Goal: Task Accomplishment & Management: Use online tool/utility

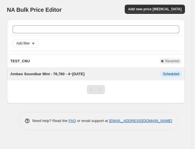
click at [85, 74] on span "Ambeo Soundbar Mini - 76,780 - 4~[DATE]" at bounding box center [47, 74] width 74 height 4
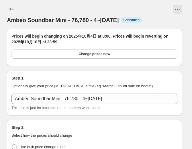
click at [68, 22] on span "Ambeo Soundbar Mini - 76,780 - 4~[DATE]" at bounding box center [63, 20] width 112 height 6
click at [180, 9] on icon "View actions for Ambeo Soundbar Mini - 76,780 - 4~10 Oct" at bounding box center [177, 9] width 6 height 6
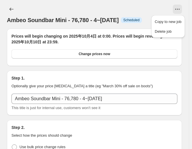
click at [156, 11] on div at bounding box center [104, 9] width 156 height 9
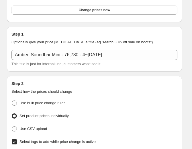
scroll to position [44, 0]
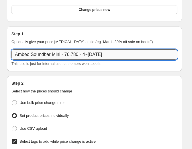
click at [62, 56] on input "Ambeo Soundbar Mini - 76,780 - 4~[DATE]" at bounding box center [94, 54] width 166 height 10
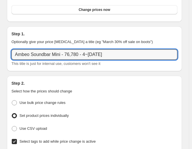
drag, startPoint x: 61, startPoint y: 56, endPoint x: -5, endPoint y: 60, distance: 65.7
click at [0, 60] on html "Home Settings Plans Skip to content Ambeo Soundbar Mini - 76,780 - 4~[DATE] Thi…" at bounding box center [96, 30] width 192 height 149
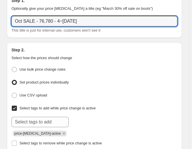
scroll to position [76, 0]
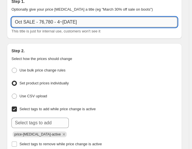
click at [52, 22] on input "Oct SALE - 76,780 - 4~[DATE]" at bounding box center [94, 22] width 166 height 10
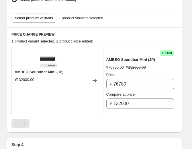
scroll to position [302, 0]
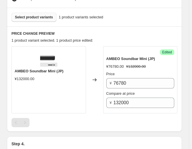
type input "Oct SALE - 4~[DATE]"
click at [53, 19] on button "Select product variants" at bounding box center [33, 17] width 45 height 9
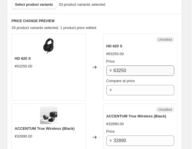
scroll to position [316, 0]
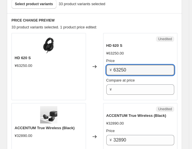
drag, startPoint x: 135, startPoint y: 70, endPoint x: 107, endPoint y: 70, distance: 28.1
click at [107, 70] on div "Unedited HD 620 S ¥63250.00 Price ¥ 63250 Compare at price ¥" at bounding box center [140, 66] width 74 height 67
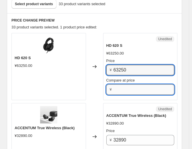
click at [120, 86] on input "Compare at price" at bounding box center [143, 89] width 61 height 10
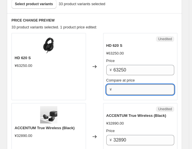
paste input "63250"
click at [135, 61] on div "Price" at bounding box center [140, 61] width 68 height 6
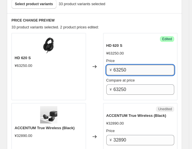
click at [136, 65] on input "63250" at bounding box center [143, 70] width 61 height 10
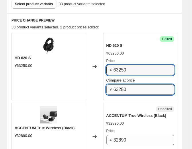
click at [127, 85] on input "63250" at bounding box center [143, 89] width 61 height 10
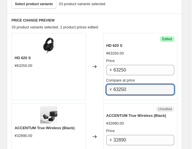
drag, startPoint x: 127, startPoint y: 85, endPoint x: 95, endPoint y: 86, distance: 31.2
click at [95, 86] on div "HD 620 S ¥63250.00 Changed to Success Edited HD 620 S ¥63250.00 Price ¥ 63250 C…" at bounding box center [94, 66] width 166 height 67
type input "48700"
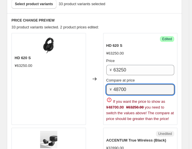
drag, startPoint x: 131, startPoint y: 89, endPoint x: 109, endPoint y: 89, distance: 22.9
click at [109, 89] on div "¥ 48700" at bounding box center [140, 89] width 68 height 10
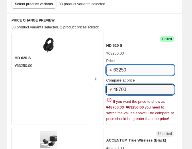
click at [135, 67] on input "63250" at bounding box center [143, 70] width 61 height 10
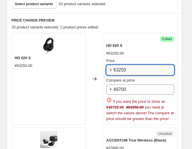
click at [135, 67] on input "63250" at bounding box center [143, 70] width 61 height 10
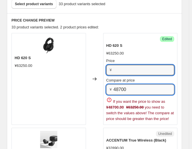
type input "63250"
click at [126, 86] on input "48700" at bounding box center [143, 89] width 61 height 10
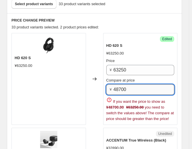
click at [126, 86] on input "48700" at bounding box center [143, 89] width 61 height 10
paste input "6325"
type input "63250"
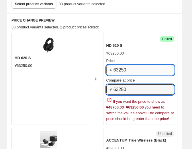
click at [131, 68] on input "63250" at bounding box center [143, 70] width 61 height 10
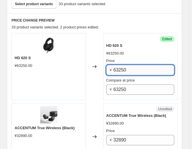
click at [131, 68] on input "63250" at bounding box center [143, 70] width 61 height 10
type input "48700"
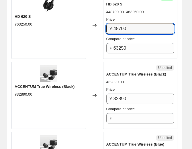
scroll to position [377, 0]
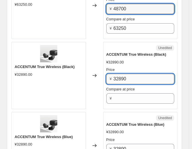
click at [135, 74] on input "32890" at bounding box center [143, 79] width 61 height 10
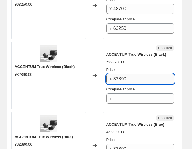
click at [135, 74] on input "32890" at bounding box center [143, 79] width 61 height 10
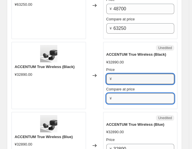
type input "32890"
click at [128, 93] on input "Compare at price" at bounding box center [143, 98] width 61 height 10
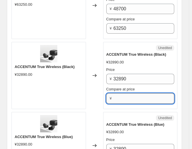
paste input "32890"
type input "32890"
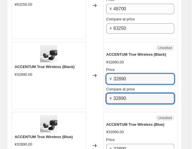
click at [124, 74] on input "32890" at bounding box center [143, 79] width 61 height 10
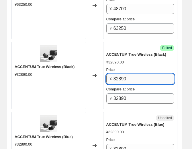
click at [124, 74] on input "32890" at bounding box center [143, 79] width 61 height 10
type input "15500"
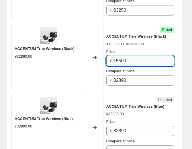
scroll to position [447, 0]
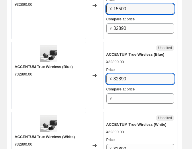
click at [125, 75] on input "32890" at bounding box center [143, 79] width 61 height 10
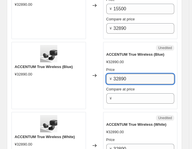
click at [125, 75] on input "32890" at bounding box center [143, 79] width 61 height 10
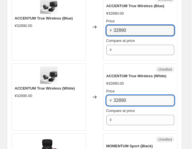
click at [124, 97] on input "32890" at bounding box center [143, 100] width 61 height 10
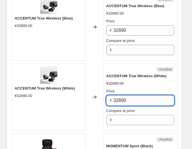
click at [124, 97] on input "32890" at bounding box center [143, 100] width 61 height 10
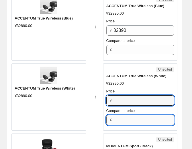
type input "32890"
click at [124, 115] on input "Compare at price" at bounding box center [143, 120] width 61 height 10
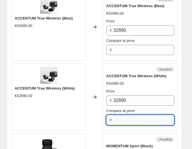
paste input "32890"
type input "32890"
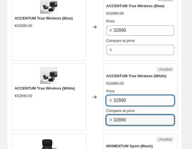
click at [130, 102] on input "32890" at bounding box center [143, 100] width 61 height 10
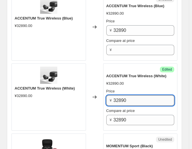
click at [130, 102] on input "32890" at bounding box center [143, 100] width 61 height 10
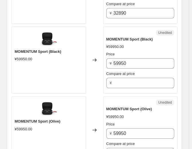
scroll to position [604, 0]
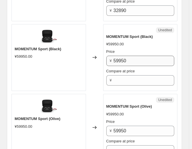
type input "15500"
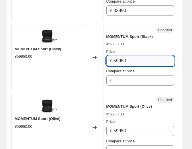
click at [125, 59] on input "59950" at bounding box center [143, 61] width 61 height 10
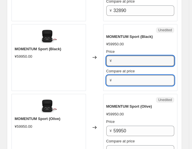
type input "59950"
click at [127, 75] on input "Compare at price" at bounding box center [143, 80] width 61 height 10
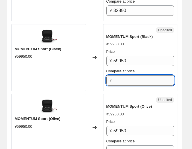
paste input "59950"
type input "59950"
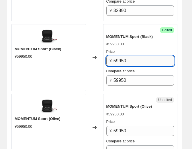
click at [140, 59] on input "59950" at bounding box center [143, 61] width 61 height 10
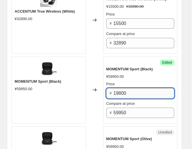
scroll to position [572, 0]
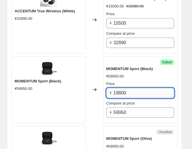
type input "19800"
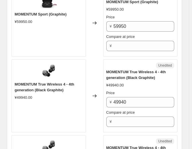
scroll to position [827, 0]
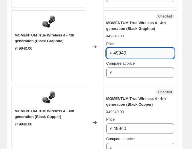
click at [132, 48] on input "49940" at bounding box center [143, 53] width 61 height 10
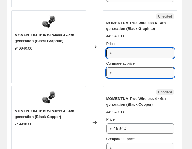
type input "49940"
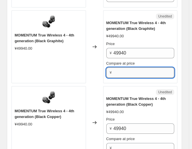
click at [125, 68] on input "Compare at price" at bounding box center [143, 72] width 61 height 10
paste input "49940"
type input "49940"
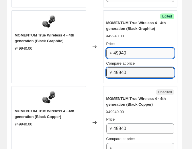
click at [128, 49] on input "49940" at bounding box center [143, 53] width 61 height 10
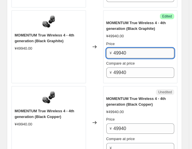
click at [128, 49] on input "49940" at bounding box center [143, 53] width 61 height 10
click at [128, 49] on input "31300" at bounding box center [143, 53] width 61 height 10
type input "31300"
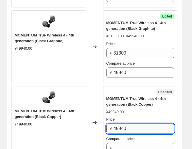
click at [130, 128] on input "49940" at bounding box center [143, 128] width 61 height 10
paste input "3130"
type input "31300"
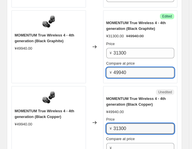
click at [129, 72] on input "49940" at bounding box center [143, 72] width 61 height 10
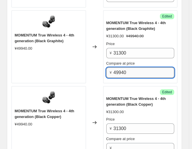
click at [129, 72] on input "49940" at bounding box center [143, 72] width 61 height 10
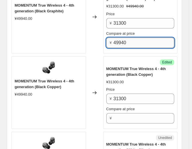
scroll to position [862, 0]
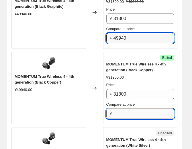
click at [121, 110] on input "Compare at price" at bounding box center [143, 113] width 61 height 10
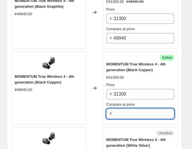
paste input "49940"
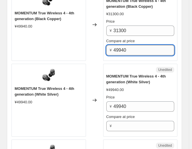
scroll to position [937, 0]
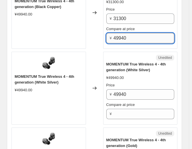
type input "49940"
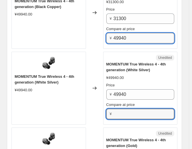
click at [121, 110] on input "Compare at price" at bounding box center [143, 114] width 61 height 10
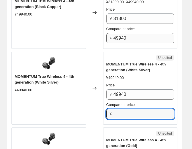
paste input "49940"
type input "49940"
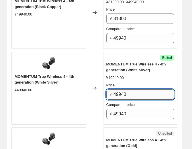
click at [127, 92] on input "49940" at bounding box center [143, 94] width 61 height 10
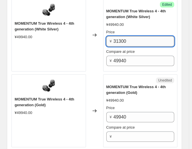
scroll to position [1000, 0]
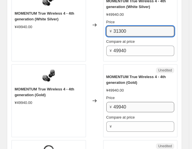
type input "31300"
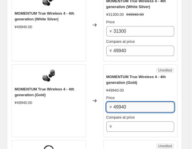
click at [127, 102] on input "49940" at bounding box center [143, 107] width 61 height 10
type input "31300"
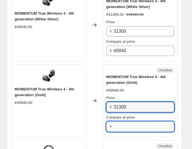
click at [129, 123] on input "Compare at price" at bounding box center [143, 126] width 61 height 10
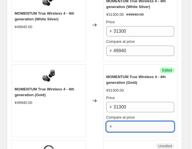
paste input "49940"
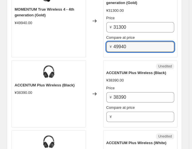
scroll to position [1099, 0]
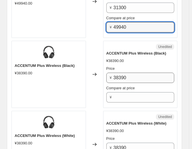
type input "49940"
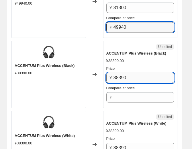
click at [130, 74] on input "38390" at bounding box center [143, 77] width 61 height 10
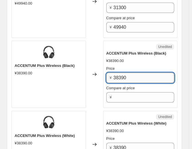
click at [130, 74] on input "38390" at bounding box center [143, 77] width 61 height 10
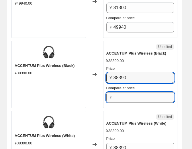
click at [129, 93] on input "Compare at price" at bounding box center [143, 97] width 61 height 10
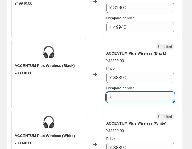
paste input "38390"
type input "38390"
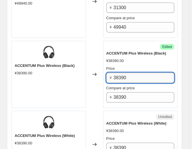
click at [127, 72] on input "38390" at bounding box center [143, 77] width 61 height 10
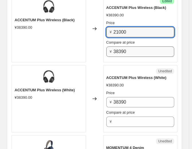
scroll to position [1146, 0]
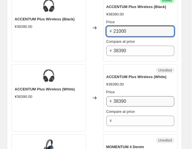
type input "21000"
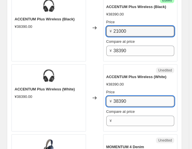
click at [128, 96] on input "38390" at bounding box center [143, 101] width 61 height 10
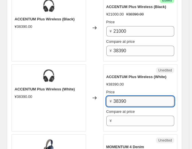
click at [128, 96] on input "38390" at bounding box center [143, 101] width 61 height 10
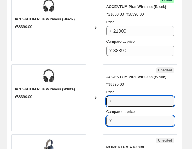
type input "38390"
click at [131, 116] on input "Compare at price" at bounding box center [143, 120] width 61 height 10
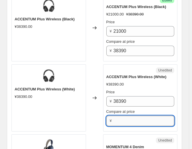
paste input "38390"
type input "38390"
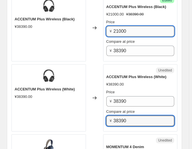
click at [120, 26] on input "21000" at bounding box center [143, 31] width 61 height 10
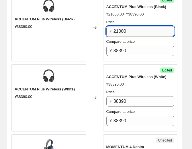
click at [120, 26] on input "21000" at bounding box center [143, 31] width 61 height 10
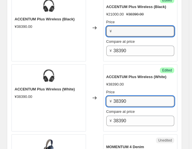
type input "21000"
click at [126, 100] on input "38390" at bounding box center [143, 101] width 61 height 10
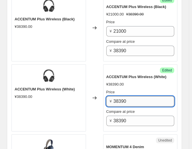
click at [126, 100] on input "38390" at bounding box center [143, 101] width 61 height 10
paste input "2100"
type input "21000"
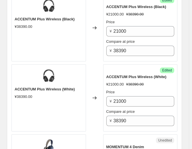
click at [139, 89] on div "Price" at bounding box center [140, 92] width 68 height 6
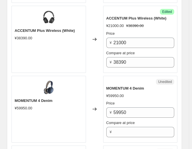
scroll to position [1228, 0]
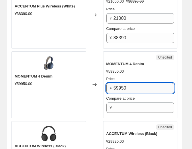
click at [132, 84] on input "59950" at bounding box center [143, 88] width 61 height 10
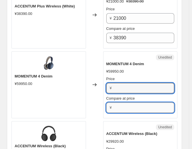
type input "59950"
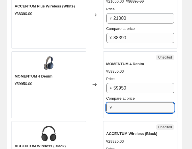
click at [128, 102] on input "Compare at price" at bounding box center [143, 107] width 61 height 10
paste input "59950"
type input "59950"
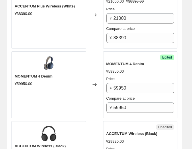
click at [122, 89] on div "Price ¥ 59950 Compare at price ¥ 59950" at bounding box center [140, 94] width 68 height 37
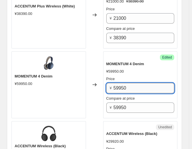
click at [120, 87] on input "59950" at bounding box center [143, 88] width 61 height 10
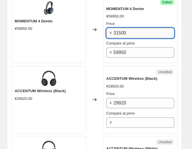
scroll to position [1290, 0]
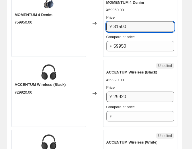
type input "31500"
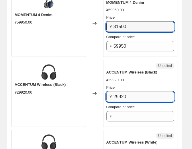
click at [128, 93] on input "29920" at bounding box center [143, 96] width 61 height 10
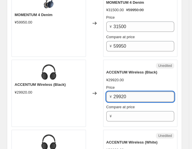
click at [128, 93] on input "29920" at bounding box center [143, 96] width 61 height 10
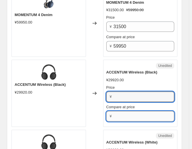
type input "29920"
click at [128, 111] on input "Compare at price" at bounding box center [143, 116] width 61 height 10
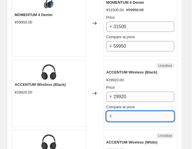
paste input "29920"
type input "29920"
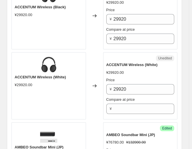
scroll to position [1367, 0]
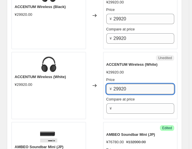
click at [137, 84] on input "29920" at bounding box center [143, 89] width 61 height 10
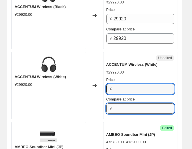
type input "29920"
click at [132, 106] on input "Compare at price" at bounding box center [143, 108] width 61 height 10
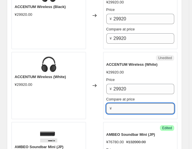
paste input "29920"
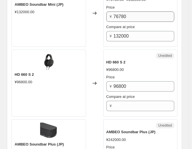
scroll to position [1510, 0]
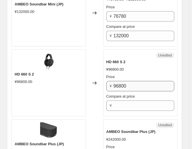
type input "29920"
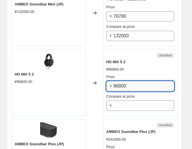
click at [129, 83] on input "96800" at bounding box center [143, 86] width 61 height 10
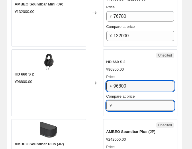
click at [126, 100] on input "Compare at price" at bounding box center [143, 105] width 61 height 10
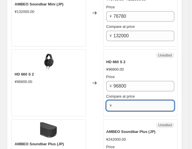
paste input "96800"
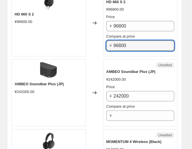
scroll to position [1570, 0]
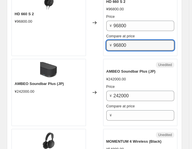
type input "96800"
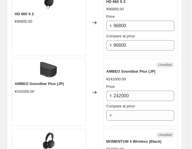
click at [127, 95] on div "Price ¥ 242000 Compare at price ¥" at bounding box center [140, 102] width 68 height 37
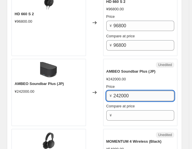
click at [135, 91] on input "242000" at bounding box center [143, 96] width 61 height 10
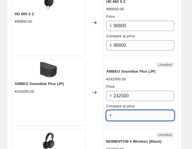
click at [133, 110] on input "Compare at price" at bounding box center [143, 115] width 61 height 10
paste input "242000"
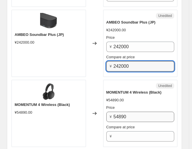
scroll to position [1618, 0]
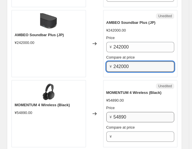
type input "242000"
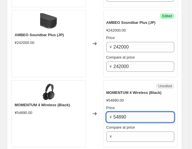
click at [131, 112] on input "54890" at bounding box center [143, 117] width 61 height 10
click at [130, 125] on div "Compare at price ¥" at bounding box center [140, 132] width 68 height 17
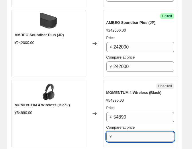
click at [132, 131] on input "Compare at price" at bounding box center [143, 136] width 61 height 10
paste input "54890"
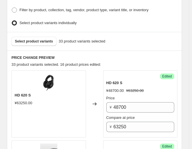
scroll to position [279, 0]
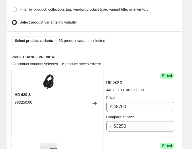
type input "54890"
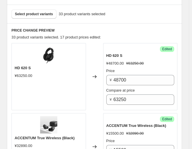
scroll to position [305, 0]
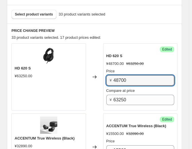
drag, startPoint x: 150, startPoint y: 78, endPoint x: 84, endPoint y: 73, distance: 65.5
click at [84, 73] on div "HD 620 S ¥63250.00 Changed to Success Edited HD 620 S ¥48700.00 ¥63250.00 Price…" at bounding box center [94, 76] width 166 height 67
type input "54780"
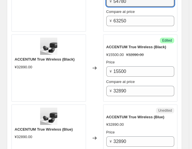
scroll to position [385, 0]
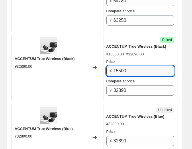
drag, startPoint x: 147, startPoint y: 69, endPoint x: 92, endPoint y: 65, distance: 55.1
click at [92, 65] on div "ACCENTUM True Wireless (Black) ¥32890.00 Changed to Success Edited ACCENTUM Tru…" at bounding box center [94, 67] width 166 height 67
click at [153, 67] on input "17050" at bounding box center [143, 71] width 61 height 10
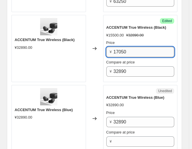
scroll to position [421, 0]
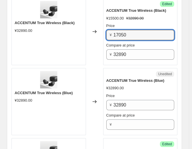
type input "17050"
click at [130, 108] on div "Price ¥ 32890 Compare at price ¥" at bounding box center [140, 111] width 68 height 37
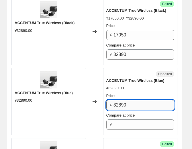
click at [135, 104] on input "32890" at bounding box center [143, 105] width 61 height 10
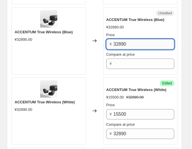
scroll to position [483, 0]
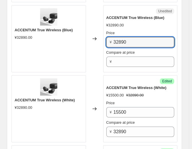
click at [142, 96] on div "ACCENTUM True Wireless (White) ¥15500.00 ¥32890.00 Price ¥ 15500 Compare at pri…" at bounding box center [140, 111] width 68 height 52
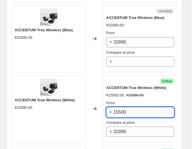
click at [130, 107] on input "15500" at bounding box center [143, 112] width 61 height 10
paste input "705"
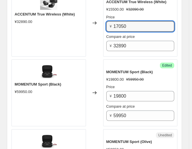
scroll to position [573, 0]
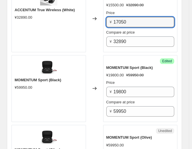
type input "17050"
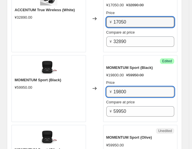
click at [125, 87] on input "19800" at bounding box center [143, 92] width 61 height 10
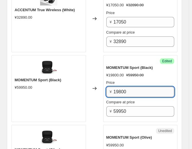
click at [125, 87] on input "19800" at bounding box center [143, 92] width 61 height 10
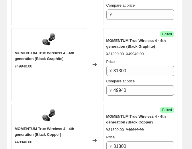
scroll to position [810, 0]
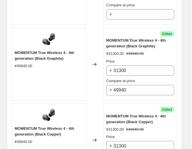
type input "21780"
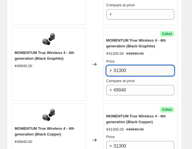
click at [136, 65] on input "31300" at bounding box center [143, 70] width 61 height 10
type input "34430"
click at [136, 65] on input "34430" at bounding box center [143, 70] width 61 height 10
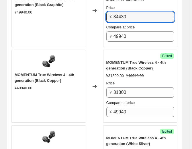
scroll to position [863, 0]
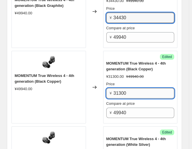
click at [139, 91] on input "31300" at bounding box center [143, 93] width 61 height 10
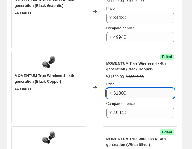
click at [139, 91] on input "31300" at bounding box center [143, 93] width 61 height 10
paste input "443"
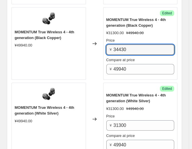
scroll to position [905, 0]
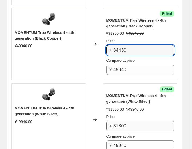
type input "34430"
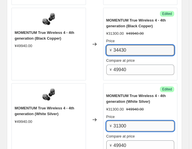
click at [142, 122] on input "31300" at bounding box center [143, 126] width 61 height 10
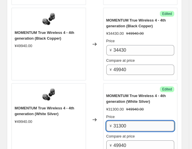
click at [142, 122] on input "31300" at bounding box center [143, 126] width 61 height 10
paste input "443"
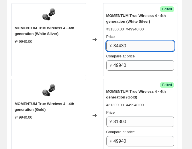
scroll to position [986, 0]
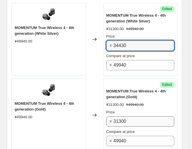
type input "34430"
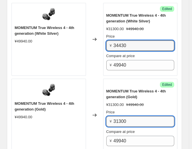
click at [137, 119] on input "31300" at bounding box center [143, 121] width 61 height 10
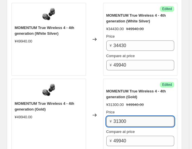
click at [137, 119] on input "31300" at bounding box center [143, 121] width 61 height 10
paste input "443"
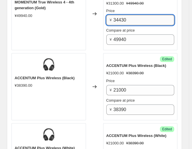
scroll to position [1087, 0]
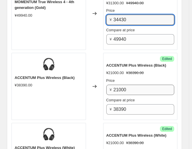
type input "34430"
click at [142, 90] on div "Price ¥ 21000 Compare at price ¥ 38390" at bounding box center [140, 96] width 68 height 37
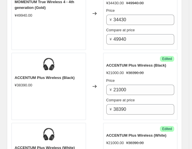
click at [142, 90] on div "Price ¥ 21000 Compare at price ¥ 38390" at bounding box center [140, 96] width 68 height 37
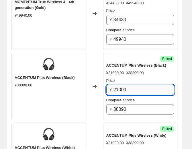
click at [140, 88] on input "21000" at bounding box center [143, 90] width 61 height 10
click at [140, 88] on input "23100" at bounding box center [143, 90] width 61 height 10
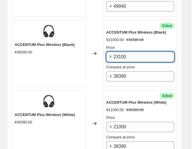
scroll to position [1126, 0]
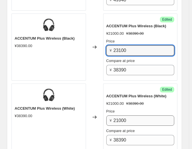
type input "23100"
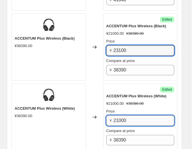
click at [143, 115] on input "21000" at bounding box center [143, 120] width 61 height 10
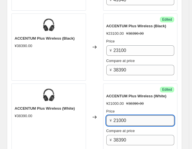
click at [143, 115] on input "21000" at bounding box center [143, 120] width 61 height 10
paste input "31"
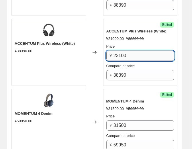
scroll to position [1220, 0]
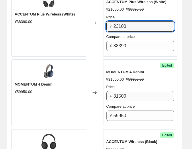
type input "23100"
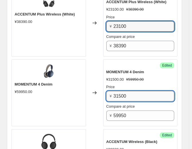
click at [124, 92] on input "31500" at bounding box center [143, 96] width 61 height 10
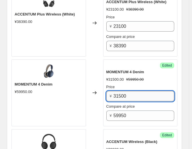
click at [124, 92] on input "31500" at bounding box center [143, 96] width 61 height 10
click at [124, 92] on input "34650" at bounding box center [143, 96] width 61 height 10
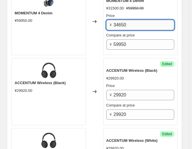
scroll to position [1292, 0]
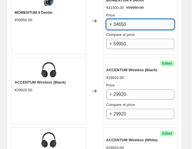
type input "34650"
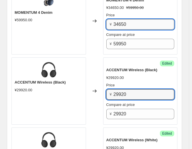
click at [124, 92] on input "29920" at bounding box center [143, 94] width 61 height 10
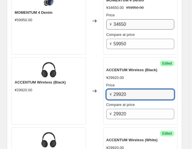
click at [124, 92] on input "29920" at bounding box center [143, 94] width 61 height 10
click at [124, 92] on input "17380" at bounding box center [143, 94] width 61 height 10
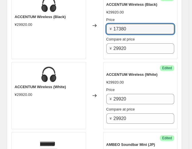
scroll to position [1358, 0]
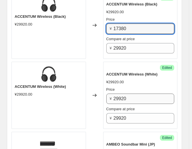
type input "17380"
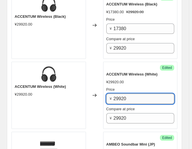
click at [124, 98] on input "29920" at bounding box center [143, 98] width 61 height 10
paste input "1738"
type input "17380"
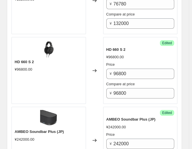
scroll to position [1536, 0]
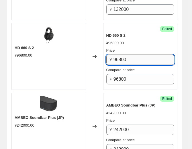
click at [128, 58] on input "96800" at bounding box center [143, 59] width 61 height 10
type input "78980"
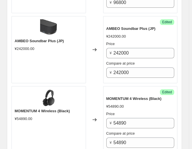
scroll to position [1613, 0]
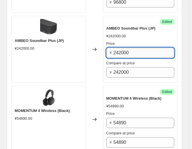
click at [139, 48] on input "242000" at bounding box center [143, 53] width 61 height 10
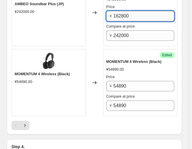
scroll to position [1676, 0]
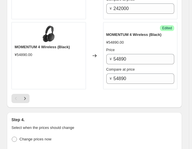
type input "162800"
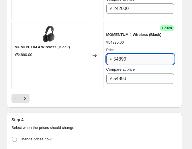
click at [133, 54] on input "54890" at bounding box center [143, 59] width 61 height 10
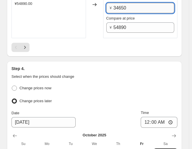
scroll to position [1724, 0]
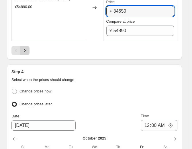
type input "34650"
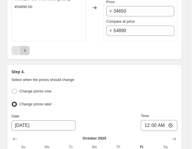
click at [28, 46] on button "Next" at bounding box center [24, 50] width 9 height 9
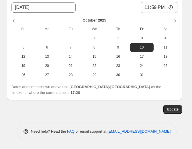
scroll to position [1432, 0]
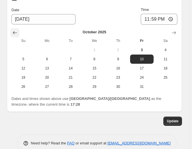
click at [12, 30] on icon "Show previous month, September 2025" at bounding box center [15, 33] width 6 height 6
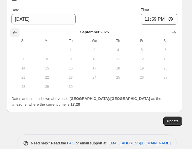
click at [12, 30] on icon "Show previous month, August 2025" at bounding box center [15, 33] width 6 height 6
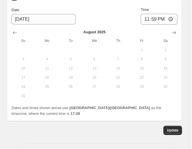
scroll to position [1441, 0]
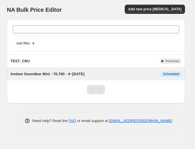
click at [63, 74] on span "Ambeo Soundbar Mini - 76,780 - 4~[DATE]" at bounding box center [47, 74] width 74 height 4
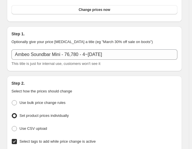
scroll to position [39, 0]
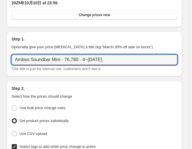
drag, startPoint x: 81, startPoint y: 61, endPoint x: -32, endPoint y: 59, distance: 113.2
click at [0, 59] on html "Home Settings Plans Skip to content Ambeo Soundbar Mini - 76,780 - 4~[DATE] Thi…" at bounding box center [96, 35] width 192 height 149
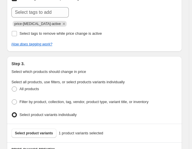
scroll to position [261, 0]
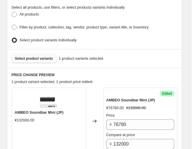
click at [34, 56] on span "Select product variants" at bounding box center [34, 58] width 38 height 5
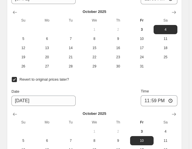
scroll to position [1925, 0]
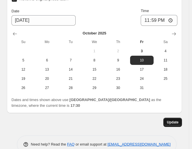
click at [174, 120] on span "Update" at bounding box center [173, 122] width 12 height 5
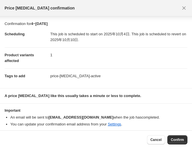
scroll to position [2, 0]
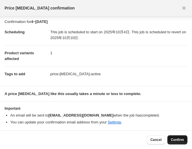
click at [184, 140] on button "Confirm" at bounding box center [177, 139] width 20 height 9
type input "4~[DATE]"
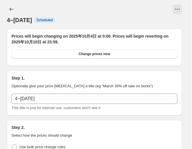
scroll to position [1925, 0]
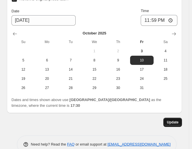
click at [170, 120] on span "Update" at bounding box center [173, 122] width 12 height 5
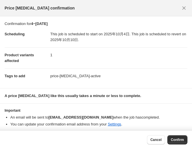
scroll to position [2, 0]
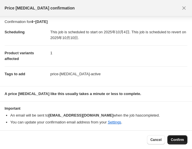
click at [180, 136] on button "Confirm" at bounding box center [177, 139] width 20 height 9
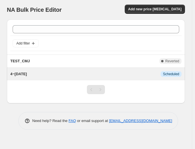
click at [14, 72] on span "4~[DATE]" at bounding box center [18, 74] width 17 height 4
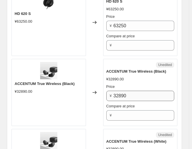
scroll to position [359, 0]
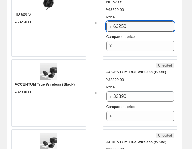
click at [131, 21] on input "63250" at bounding box center [143, 26] width 61 height 10
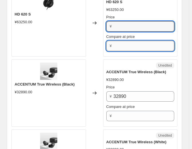
type input "63250"
click at [132, 42] on input "Compare at price" at bounding box center [143, 46] width 61 height 10
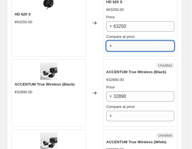
paste input "63250"
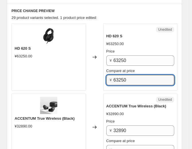
scroll to position [325, 0]
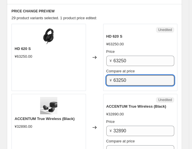
type input "63250"
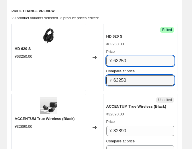
click at [127, 62] on input "63250" at bounding box center [143, 61] width 61 height 10
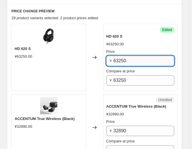
click at [127, 62] on input "63250" at bounding box center [143, 61] width 61 height 10
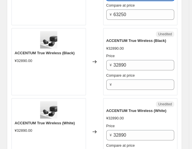
scroll to position [391, 0]
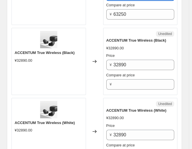
type input "54780"
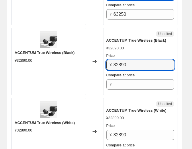
click at [127, 62] on input "32890" at bounding box center [143, 65] width 61 height 10
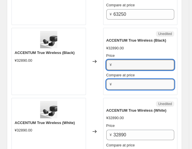
type input "32890"
click at [120, 85] on input "Compare at price" at bounding box center [143, 84] width 61 height 10
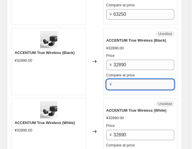
paste input "32890"
type input "32890"
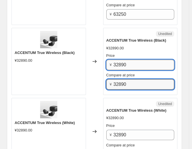
click at [127, 65] on input "32890" at bounding box center [143, 65] width 61 height 10
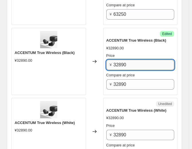
click at [127, 65] on input "32890" at bounding box center [143, 65] width 61 height 10
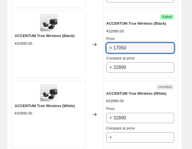
scroll to position [407, 0]
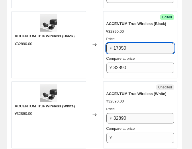
type input "17050"
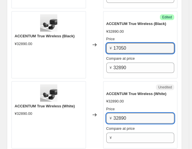
click at [139, 113] on input "32890" at bounding box center [143, 118] width 61 height 10
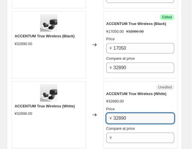
click at [139, 113] on input "32890" at bounding box center [143, 118] width 61 height 10
type input "17050"
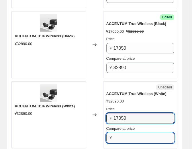
click at [144, 134] on input "Compare at price" at bounding box center [143, 137] width 61 height 10
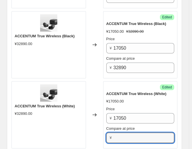
scroll to position [415, 0]
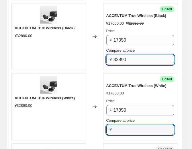
click at [134, 57] on input "32890" at bounding box center [143, 59] width 61 height 10
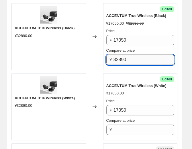
click at [134, 57] on input "32890" at bounding box center [143, 59] width 61 height 10
type input "32890"
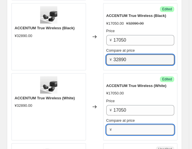
click at [127, 124] on input "Compare at price" at bounding box center [143, 129] width 61 height 10
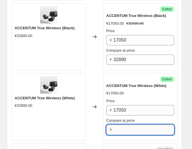
paste input "32890"
type input "32890"
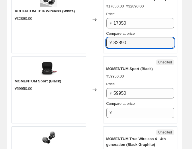
scroll to position [519, 0]
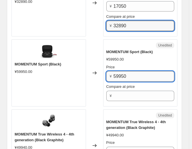
click at [137, 72] on input "59950" at bounding box center [143, 76] width 61 height 10
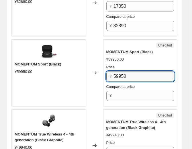
click at [137, 72] on input "59950" at bounding box center [143, 76] width 61 height 10
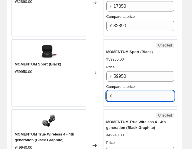
click at [130, 91] on input "Compare at price" at bounding box center [143, 96] width 61 height 10
paste input "59950"
type input "59950"
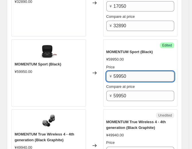
click at [131, 71] on input "59950" at bounding box center [143, 76] width 61 height 10
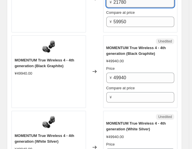
scroll to position [604, 0]
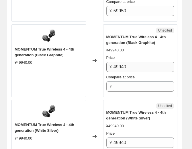
type input "21780"
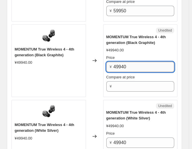
click at [131, 67] on input "49940" at bounding box center [143, 67] width 61 height 10
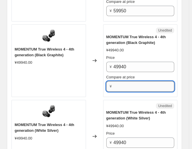
click at [129, 85] on input "Compare at price" at bounding box center [143, 86] width 61 height 10
paste input "49940"
type input "49940"
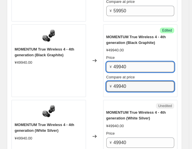
click at [133, 67] on input "49940" at bounding box center [143, 67] width 61 height 10
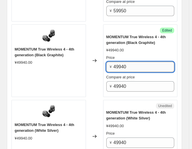
click at [133, 67] on input "49940" at bounding box center [143, 67] width 61 height 10
click at [133, 67] on input "34430" at bounding box center [143, 67] width 61 height 10
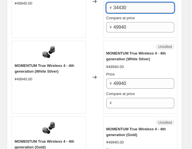
scroll to position [664, 0]
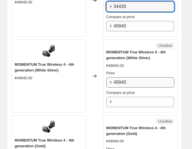
type input "34430"
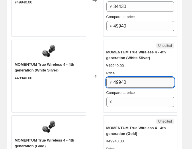
click at [131, 77] on input "49940" at bounding box center [143, 82] width 61 height 10
paste input "3443"
type input "34430"
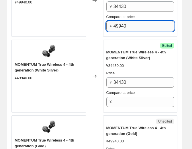
click at [120, 26] on input "49940" at bounding box center [143, 26] width 61 height 10
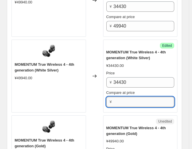
click at [124, 103] on input "Compare at price" at bounding box center [143, 102] width 61 height 10
paste input "49940"
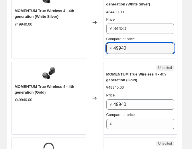
scroll to position [717, 0]
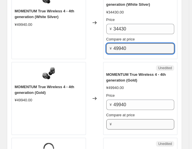
type input "49940"
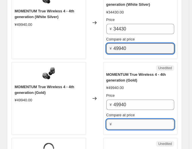
click at [124, 119] on input "Compare at price" at bounding box center [143, 124] width 61 height 10
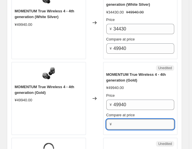
paste input "49940"
type input "49940"
click at [123, 93] on div "Price" at bounding box center [140, 96] width 68 height 6
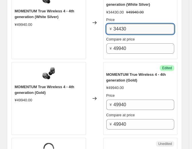
click at [119, 24] on input "34430" at bounding box center [143, 29] width 61 height 10
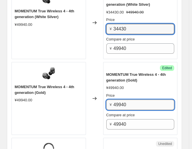
click at [128, 99] on input "49940" at bounding box center [143, 104] width 61 height 10
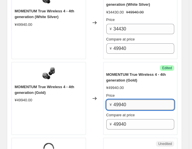
click at [128, 99] on input "49940" at bounding box center [143, 104] width 61 height 10
paste input "3443"
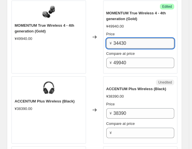
scroll to position [781, 0]
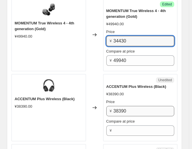
type input "34430"
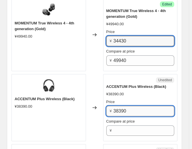
click at [126, 107] on input "38390" at bounding box center [143, 111] width 61 height 10
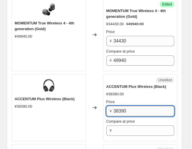
click at [126, 107] on input "38390" at bounding box center [143, 111] width 61 height 10
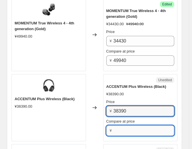
click at [127, 125] on input "Compare at price" at bounding box center [143, 130] width 61 height 10
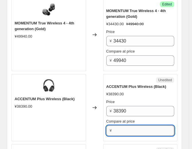
paste input "38390"
type input "38390"
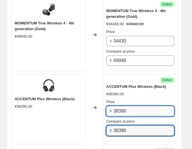
click at [130, 106] on input "38390" at bounding box center [143, 111] width 61 height 10
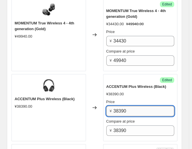
click at [130, 106] on input "38390" at bounding box center [143, 111] width 61 height 10
type input "23100"
click at [130, 106] on input "23100" at bounding box center [143, 111] width 61 height 10
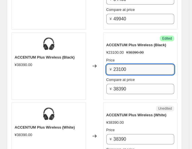
scroll to position [834, 0]
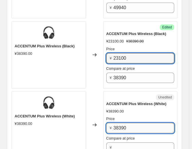
click at [130, 126] on input "38390" at bounding box center [143, 128] width 61 height 10
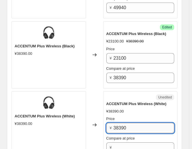
click at [130, 126] on input "38390" at bounding box center [143, 128] width 61 height 10
paste input "2310"
type input "23100"
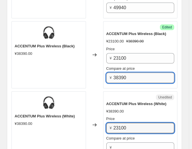
click at [128, 76] on input "38390" at bounding box center [143, 77] width 61 height 10
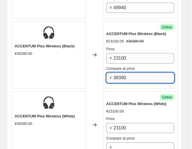
click at [128, 76] on input "38390" at bounding box center [143, 77] width 61 height 10
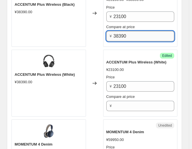
scroll to position [883, 0]
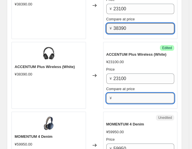
click at [129, 96] on input "Compare at price" at bounding box center [143, 98] width 61 height 10
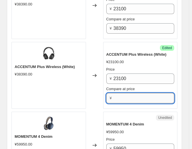
paste input "38390"
type input "38390"
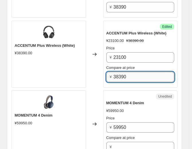
scroll to position [921, 0]
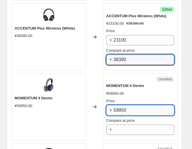
click at [128, 105] on input "59950" at bounding box center [143, 110] width 61 height 10
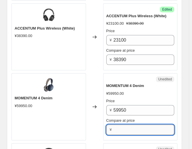
click at [129, 129] on input "Compare at price" at bounding box center [143, 129] width 61 height 10
paste input "59950"
type input "59950"
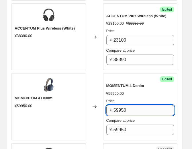
click at [121, 110] on input "59950" at bounding box center [143, 110] width 61 height 10
click at [121, 110] on input "34650" at bounding box center [143, 110] width 61 height 10
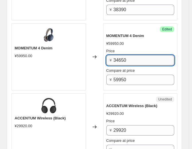
scroll to position [972, 0]
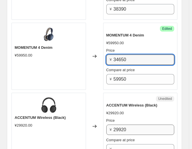
type input "34650"
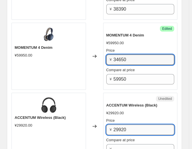
click at [126, 124] on input "29920" at bounding box center [143, 129] width 61 height 10
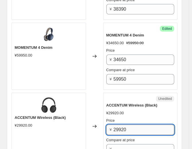
click at [126, 124] on input "29920" at bounding box center [143, 129] width 61 height 10
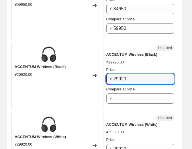
scroll to position [1023, 0]
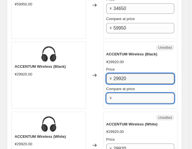
click at [127, 93] on input "Compare at price" at bounding box center [143, 98] width 61 height 10
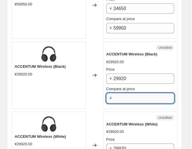
paste input "29920"
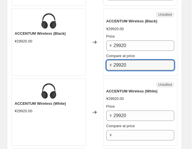
scroll to position [1055, 0]
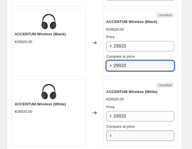
type input "29920"
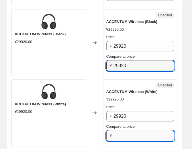
click at [127, 130] on input "Compare at price" at bounding box center [143, 135] width 61 height 10
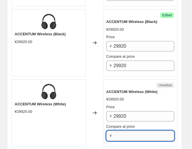
paste input "29920"
type input "29920"
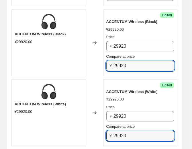
click at [137, 62] on input "29920" at bounding box center [143, 65] width 61 height 10
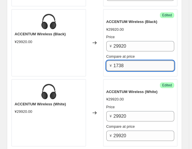
type input "17380"
click at [137, 62] on input "17380" at bounding box center [143, 65] width 61 height 10
click at [131, 62] on input "17380" at bounding box center [143, 65] width 61 height 10
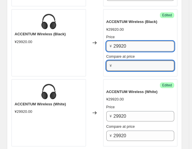
click at [127, 46] on input "29920" at bounding box center [143, 46] width 61 height 10
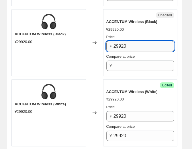
click at [127, 46] on input "29920" at bounding box center [143, 46] width 61 height 10
paste input "1738"
type input "17380"
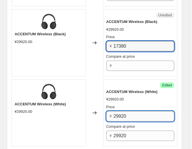
click at [129, 115] on input "29920" at bounding box center [143, 116] width 61 height 10
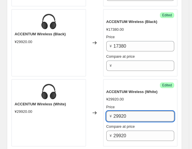
click at [129, 115] on input "29920" at bounding box center [143, 116] width 61 height 10
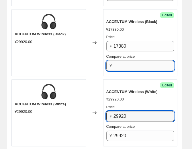
click at [122, 60] on input "Compare at price" at bounding box center [143, 65] width 61 height 10
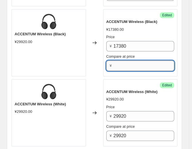
paste input "29920"
type input "29920"
click at [113, 41] on div "¥ 17380" at bounding box center [140, 46] width 68 height 10
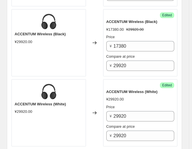
click at [113, 41] on div "¥ 17380" at bounding box center [140, 46] width 68 height 10
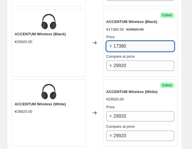
click at [115, 41] on input "17380" at bounding box center [143, 46] width 61 height 10
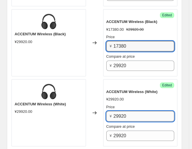
click at [125, 112] on input "29920" at bounding box center [143, 116] width 61 height 10
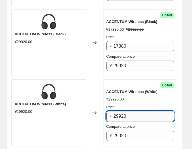
click at [125, 112] on input "29920" at bounding box center [143, 116] width 61 height 10
paste input "1738"
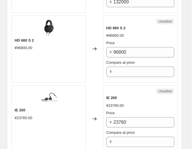
scroll to position [1259, 0]
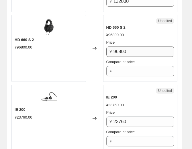
type input "17380"
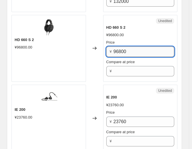
click at [123, 51] on input "96800" at bounding box center [143, 51] width 61 height 10
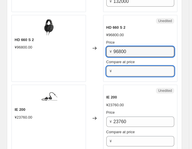
click at [123, 67] on input "Compare at price" at bounding box center [143, 71] width 61 height 10
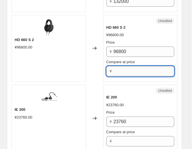
paste input "96800"
type input "96800"
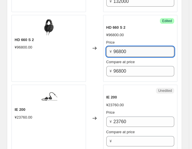
click at [136, 52] on input "96800" at bounding box center [143, 51] width 61 height 10
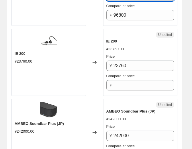
scroll to position [1314, 0]
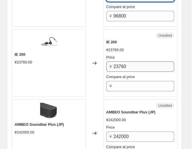
type input "78980"
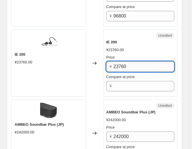
click at [135, 65] on input "23760" at bounding box center [143, 66] width 61 height 10
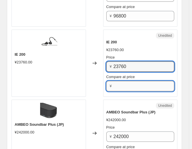
click at [133, 81] on input "Compare at price" at bounding box center [143, 86] width 61 height 10
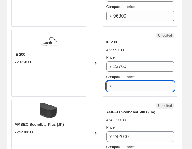
paste input "23760"
type input "23760"
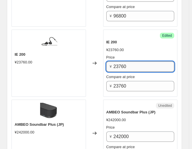
click at [131, 64] on input "23760" at bounding box center [143, 66] width 61 height 10
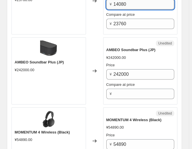
scroll to position [1379, 0]
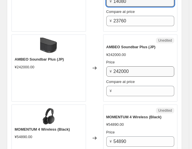
type input "14080"
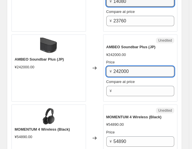
click at [131, 66] on input "242000" at bounding box center [143, 71] width 61 height 10
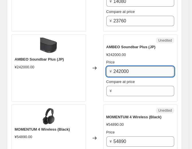
click at [131, 66] on input "242000" at bounding box center [143, 71] width 61 height 10
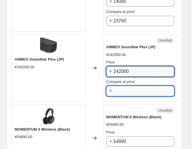
click at [131, 86] on input "Compare at price" at bounding box center [143, 91] width 61 height 10
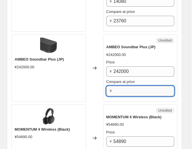
paste input "242000"
type input "242000"
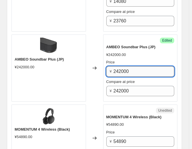
click at [125, 69] on input "242000" at bounding box center [143, 71] width 61 height 10
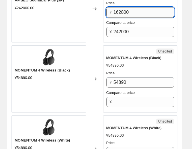
scroll to position [1439, 0]
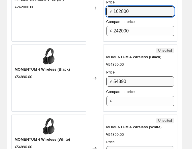
type input "162800"
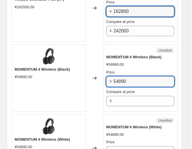
click at [126, 76] on input "54890" at bounding box center [143, 81] width 61 height 10
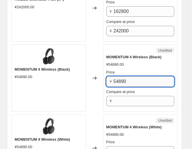
click at [126, 76] on input "54890" at bounding box center [143, 81] width 61 height 10
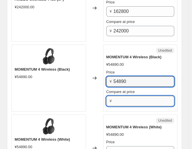
click at [126, 96] on input "Compare at price" at bounding box center [143, 101] width 61 height 10
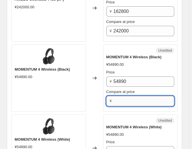
paste input "54890"
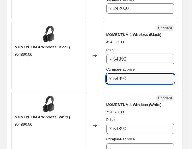
scroll to position [1463, 0]
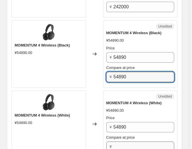
type input "54890"
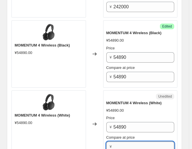
click at [123, 144] on input "Compare at price" at bounding box center [143, 146] width 61 height 10
paste input "54890"
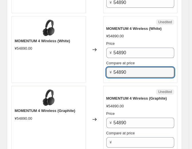
scroll to position [1538, 0]
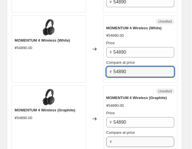
type input "54890"
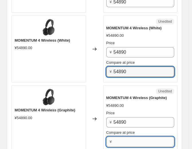
click at [124, 141] on input "Compare at price" at bounding box center [143, 141] width 61 height 10
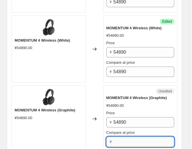
paste input "54890"
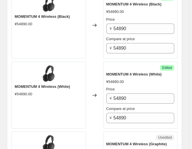
scroll to position [1491, 0]
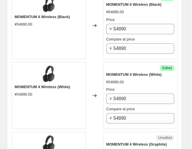
type input "54890"
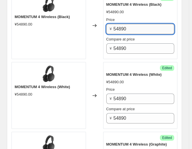
click at [123, 24] on input "54890" at bounding box center [143, 29] width 61 height 10
click at [123, 24] on input "34650" at bounding box center [143, 29] width 61 height 10
type input "34650"
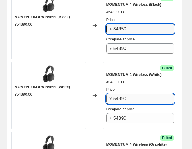
click at [123, 95] on input "54890" at bounding box center [143, 98] width 61 height 10
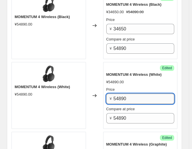
click at [123, 95] on input "54890" at bounding box center [143, 98] width 61 height 10
paste input "3465"
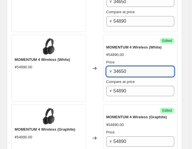
scroll to position [1544, 0]
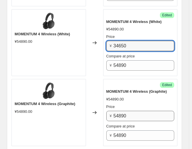
type input "34650"
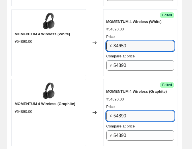
click at [120, 111] on input "54890" at bounding box center [143, 116] width 61 height 10
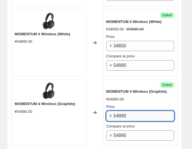
paste input "3465"
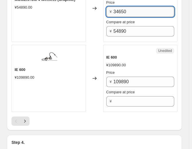
scroll to position [1650, 0]
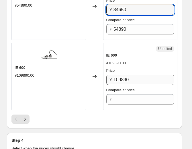
type input "34650"
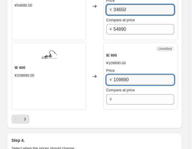
click at [129, 74] on input "109890" at bounding box center [143, 79] width 61 height 10
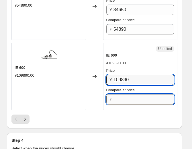
click at [128, 94] on input "Compare at price" at bounding box center [143, 99] width 61 height 10
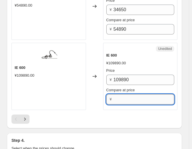
paste input "109890"
type input "109890"
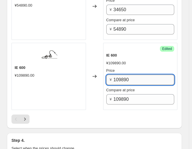
click at [134, 76] on input "109890" at bounding box center [143, 79] width 61 height 10
type input "82060"
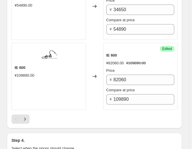
click at [80, 114] on div at bounding box center [94, 118] width 166 height 9
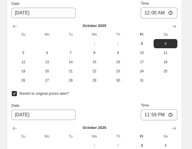
scroll to position [1925, 0]
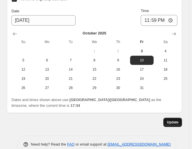
click at [178, 117] on button "Update" at bounding box center [172, 121] width 19 height 9
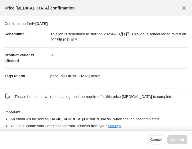
scroll to position [0, 0]
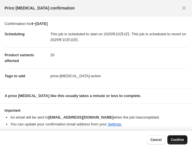
click at [181, 137] on button "Confirm" at bounding box center [177, 139] width 20 height 9
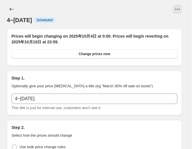
scroll to position [1925, 0]
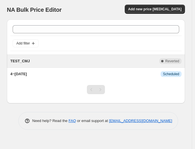
click at [83, 59] on div "TEST_CMJ" at bounding box center [84, 61] width 149 height 6
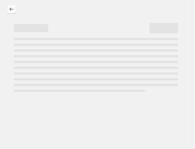
click at [11, 7] on icon "Price change jobs" at bounding box center [12, 9] width 6 height 6
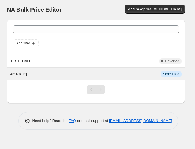
click at [52, 79] on div "4~[DATE] This job is scheduled to start on 2025年10月4日. This job is scheduled to…" at bounding box center [96, 74] width 178 height 13
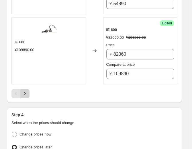
scroll to position [1675, 0]
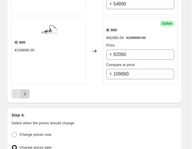
click at [23, 91] on icon "Next" at bounding box center [25, 94] width 6 height 6
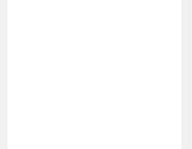
scroll to position [1153, 0]
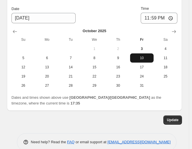
click at [144, 56] on span "10" at bounding box center [141, 58] width 19 height 5
click at [137, 56] on span "10" at bounding box center [141, 58] width 19 height 5
click at [103, 95] on span "Dates and times shown above use [GEOGRAPHIC_DATA]/[GEOGRAPHIC_DATA] as the time…" at bounding box center [86, 100] width 150 height 10
click at [149, 56] on button "10" at bounding box center [142, 57] width 24 height 9
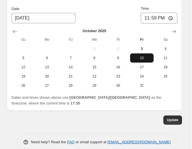
click at [139, 56] on span "10" at bounding box center [141, 58] width 19 height 5
click at [17, 29] on icon "Show previous month, September 2025" at bounding box center [15, 32] width 6 height 6
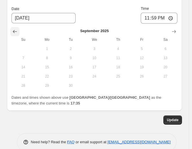
click at [17, 29] on icon "Show previous month, August 2025" at bounding box center [15, 32] width 6 height 6
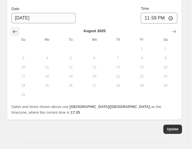
click at [17, 29] on icon "Show previous month, July 2025" at bounding box center [15, 32] width 6 height 6
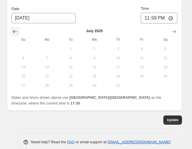
click at [17, 29] on icon "Show previous month, June 2025" at bounding box center [15, 32] width 6 height 6
click at [177, 29] on icon "Show next month, July 2025" at bounding box center [174, 32] width 6 height 6
click at [177, 29] on icon "Show next month, August 2025" at bounding box center [174, 32] width 6 height 6
click at [177, 29] on icon "Show next month, October 2025" at bounding box center [174, 32] width 6 height 6
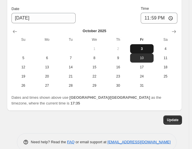
click at [145, 46] on span "3" at bounding box center [141, 48] width 19 height 5
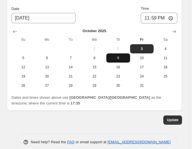
click at [113, 56] on button "9" at bounding box center [118, 57] width 24 height 9
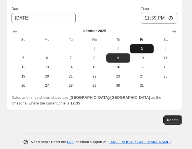
click at [144, 47] on button "3" at bounding box center [142, 48] width 24 height 9
type input "[DATE]"
click at [144, 47] on button "3" at bounding box center [142, 48] width 24 height 9
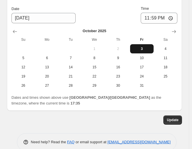
click at [144, 47] on button "3" at bounding box center [142, 48] width 24 height 9
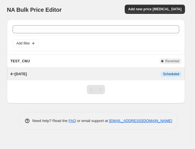
click at [17, 75] on span "4~[DATE]" at bounding box center [18, 74] width 17 height 4
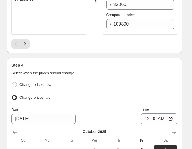
scroll to position [1726, 0]
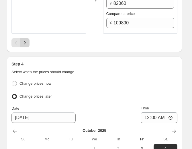
click at [28, 38] on button "Next" at bounding box center [24, 42] width 9 height 9
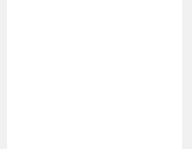
scroll to position [1153, 0]
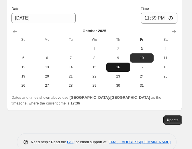
click at [121, 66] on button "16" at bounding box center [118, 66] width 24 height 9
type input "[DATE]"
click at [121, 66] on button "16" at bounding box center [118, 66] width 24 height 9
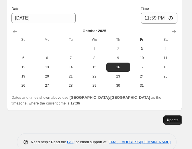
click at [178, 117] on span "Update" at bounding box center [173, 119] width 12 height 5
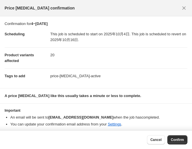
scroll to position [2, 0]
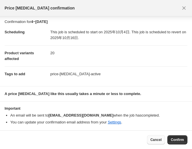
click at [155, 139] on span "Cancel" at bounding box center [155, 139] width 11 height 5
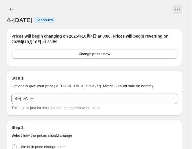
scroll to position [1153, 0]
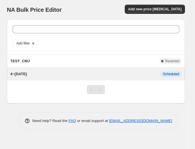
click at [108, 75] on div "4~[DATE]" at bounding box center [85, 74] width 150 height 6
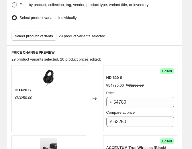
scroll to position [285, 0]
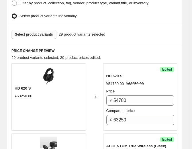
click at [29, 30] on button "Select product variants" at bounding box center [33, 34] width 45 height 9
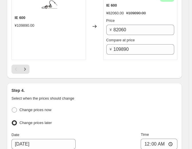
scroll to position [1699, 0]
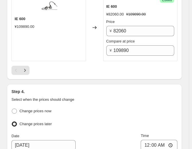
click at [22, 67] on icon "Next" at bounding box center [25, 70] width 6 height 6
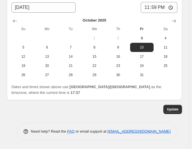
scroll to position [1153, 0]
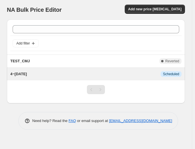
click at [30, 74] on div "4~[DATE]" at bounding box center [85, 74] width 150 height 6
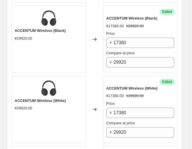
scroll to position [1056, 0]
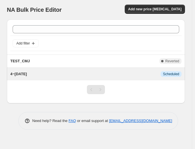
click at [83, 75] on div "4~[DATE]" at bounding box center [85, 74] width 150 height 6
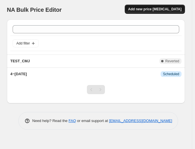
click at [146, 13] on button "Add new price [MEDICAL_DATA]" at bounding box center [155, 9] width 60 height 9
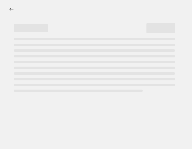
select select "percentage"
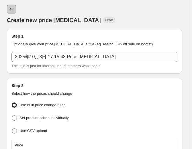
click at [11, 7] on icon "Price change jobs" at bounding box center [12, 9] width 6 height 6
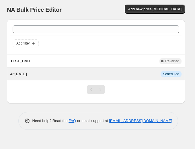
click at [25, 78] on div "4~[DATE] This job is scheduled to start on 2025年10月4日. This job is scheduled to…" at bounding box center [96, 74] width 178 height 13
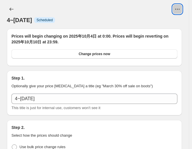
click at [179, 10] on icon "View actions for 4~10 Oct" at bounding box center [177, 9] width 6 height 6
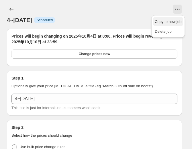
click at [163, 24] on span "Copy to new job" at bounding box center [168, 22] width 27 height 6
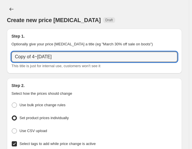
drag, startPoint x: 32, startPoint y: 58, endPoint x: -54, endPoint y: 62, distance: 85.5
click at [0, 62] on html "Home Settings Plans Skip to content Create new price [MEDICAL_DATA]. This page …" at bounding box center [96, 74] width 192 height 149
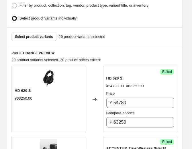
scroll to position [242, 0]
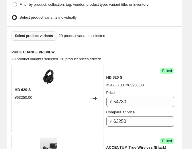
type input "4~10 Oct_2"
click at [46, 36] on button "Select product variants" at bounding box center [33, 35] width 45 height 9
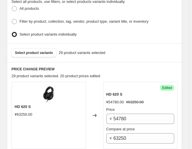
scroll to position [225, 0]
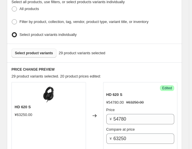
click at [26, 51] on span "Select product variants" at bounding box center [34, 53] width 38 height 5
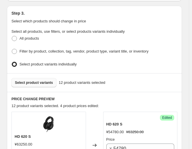
scroll to position [190, 0]
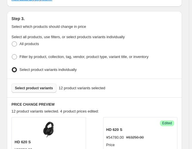
click at [30, 86] on span "Select product variants" at bounding box center [34, 88] width 38 height 5
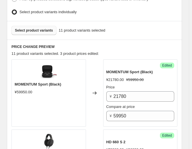
scroll to position [247, 0]
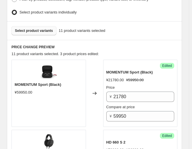
click at [48, 26] on button "Select product variants" at bounding box center [33, 30] width 45 height 9
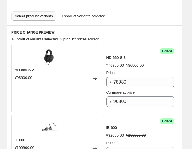
scroll to position [262, 0]
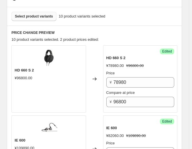
click at [41, 14] on span "Select product variants" at bounding box center [34, 16] width 38 height 5
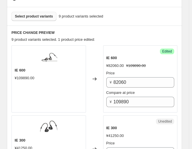
click at [39, 14] on span "Select product variants" at bounding box center [34, 16] width 38 height 5
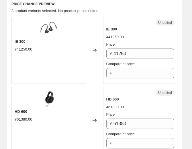
scroll to position [296, 0]
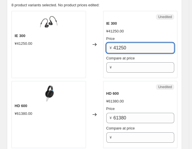
click at [140, 47] on input "41250" at bounding box center [143, 48] width 61 height 10
click at [137, 58] on div "Compare at price" at bounding box center [140, 58] width 68 height 6
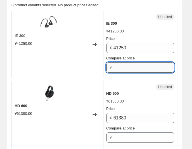
click at [138, 62] on input "Compare at price" at bounding box center [143, 67] width 61 height 10
paste input "41250"
type input "41250"
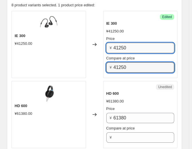
click at [138, 48] on input "41250" at bounding box center [143, 48] width 61 height 10
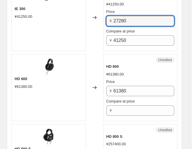
scroll to position [323, 0]
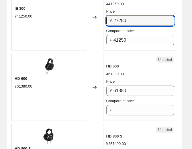
type input "27280"
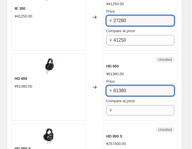
click at [143, 90] on input "61380" at bounding box center [143, 90] width 61 height 10
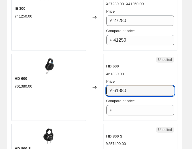
click at [143, 90] on input "61380" at bounding box center [143, 90] width 61 height 10
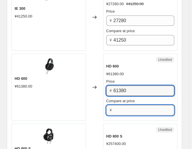
click at [129, 111] on input "Compare at price" at bounding box center [143, 110] width 61 height 10
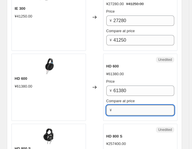
paste input "61380"
type input "61380"
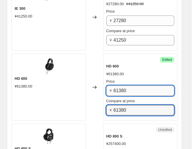
click at [125, 85] on input "61380" at bounding box center [143, 90] width 61 height 10
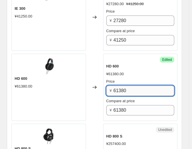
click at [125, 85] on input "61380" at bounding box center [143, 90] width 61 height 10
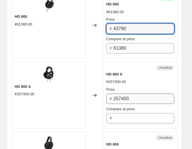
scroll to position [383, 0]
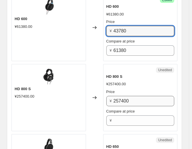
type input "43780"
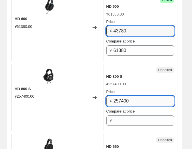
click at [125, 97] on input "257400" at bounding box center [143, 101] width 61 height 10
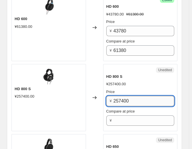
click at [125, 97] on input "257400" at bounding box center [143, 101] width 61 height 10
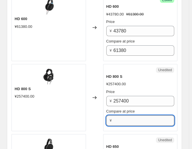
click at [121, 118] on input "Compare at price" at bounding box center [143, 120] width 61 height 10
paste input "257400"
type input "257400"
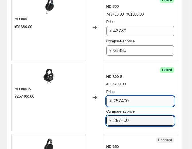
click at [139, 96] on input "257400" at bounding box center [143, 101] width 61 height 10
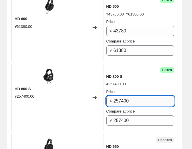
click at [139, 96] on input "257400" at bounding box center [143, 101] width 61 height 10
type input "201080"
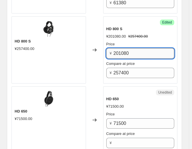
scroll to position [451, 0]
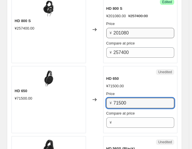
click at [139, 98] on input "71500" at bounding box center [143, 103] width 61 height 10
click at [134, 111] on span "Compare at price" at bounding box center [120, 113] width 29 height 4
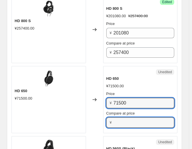
click at [134, 117] on input "Compare at price" at bounding box center [143, 122] width 61 height 10
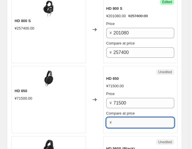
paste input "71500"
type input "71500"
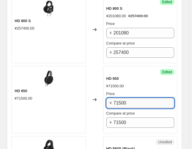
click at [134, 102] on input "71500" at bounding box center [143, 103] width 61 height 10
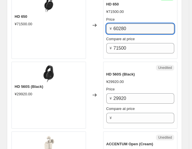
scroll to position [525, 0]
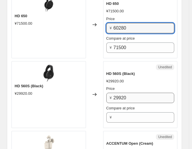
type input "60280"
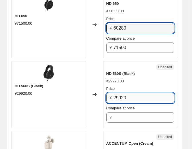
click at [136, 96] on input "29920" at bounding box center [143, 98] width 61 height 10
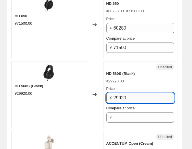
click at [136, 96] on input "29920" at bounding box center [143, 98] width 61 height 10
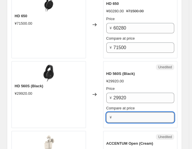
click at [127, 115] on input "Compare at price" at bounding box center [143, 117] width 61 height 10
paste input "29920"
type input "29920"
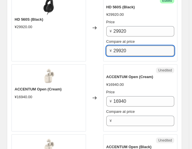
scroll to position [618, 0]
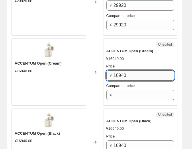
click at [131, 74] on input "16940" at bounding box center [143, 75] width 61 height 10
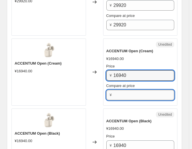
click at [128, 90] on input "Compare at price" at bounding box center [143, 95] width 61 height 10
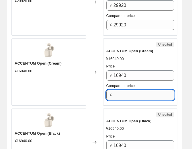
paste input "16940"
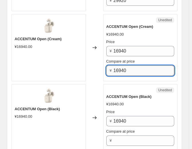
scroll to position [647, 0]
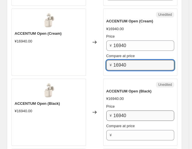
type input "16940"
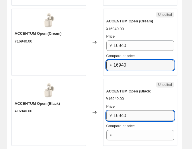
click at [124, 114] on input "16940" at bounding box center [143, 115] width 61 height 10
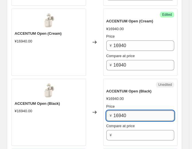
click at [124, 114] on input "16940" at bounding box center [143, 115] width 61 height 10
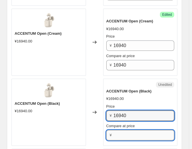
click at [121, 133] on input "Compare at price" at bounding box center [143, 135] width 61 height 10
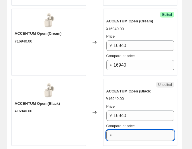
paste input "16940"
type input "16940"
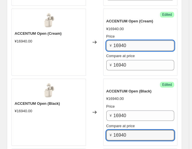
click at [135, 41] on input "16940" at bounding box center [143, 45] width 61 height 10
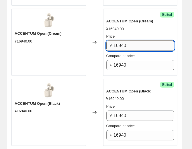
click at [135, 41] on input "16940" at bounding box center [143, 45] width 61 height 10
type input "14080"
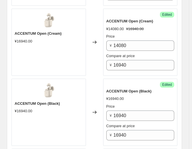
click at [125, 118] on div "Price ¥ 16940 Compare at price ¥ 16940" at bounding box center [140, 121] width 68 height 37
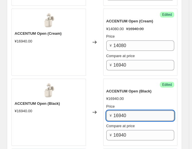
click at [125, 114] on input "16940" at bounding box center [143, 115] width 61 height 10
type input "14080"
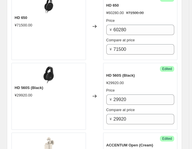
scroll to position [529, 0]
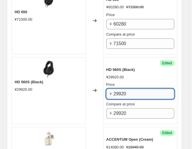
click at [132, 89] on input "29920" at bounding box center [143, 94] width 61 height 10
type input "18920"
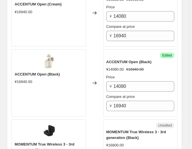
scroll to position [771, 0]
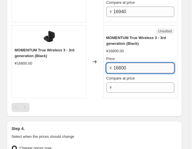
click at [133, 64] on input "16800" at bounding box center [143, 68] width 61 height 10
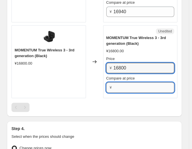
click at [128, 84] on input "Compare at price" at bounding box center [143, 87] width 61 height 10
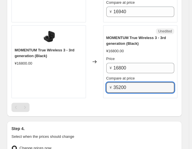
type input "35200"
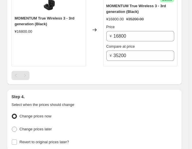
scroll to position [848, 0]
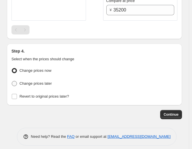
click at [40, 81] on span "Change prices later" at bounding box center [35, 83] width 32 height 4
click at [12, 81] on input "Change prices later" at bounding box center [12, 81] width 0 height 0
radio input "true"
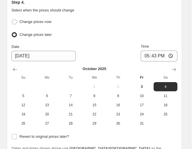
scroll to position [897, 0]
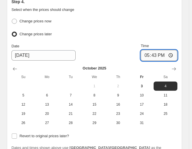
click at [168, 54] on input "17:43" at bounding box center [159, 55] width 37 height 11
click at [172, 52] on input "17:43" at bounding box center [159, 55] width 37 height 11
click at [177, 135] on div "Revert to original prices later?" at bounding box center [94, 136] width 166 height 8
click at [164, 50] on input "17:43" at bounding box center [159, 55] width 37 height 11
click at [158, 50] on input "17:00" at bounding box center [159, 55] width 37 height 11
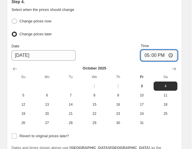
type input "00:00"
click at [153, 51] on input "00:00" at bounding box center [159, 55] width 37 height 11
click at [128, 52] on div "Date [DATE] Time 00:00" at bounding box center [94, 52] width 166 height 18
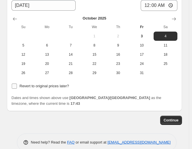
click at [35, 84] on span "Revert to original prices later?" at bounding box center [44, 86] width 50 height 4
click at [17, 83] on input "Revert to original prices later?" at bounding box center [14, 85] width 5 height 5
checkbox input "true"
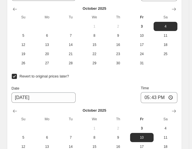
scroll to position [957, 0]
click at [159, 93] on input "17:43" at bounding box center [159, 97] width 37 height 11
type input "23:59"
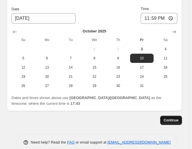
click at [174, 118] on span "Continue" at bounding box center [171, 120] width 15 height 5
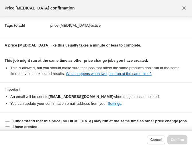
scroll to position [54, 0]
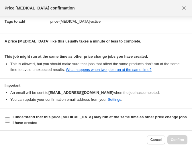
click at [6, 122] on label "I understand that this price [MEDICAL_DATA] may run at the same time as other p…" at bounding box center [96, 120] width 183 height 14
click at [6, 122] on input "I understand that this price [MEDICAL_DATA] may run at the same time as other p…" at bounding box center [7, 119] width 5 height 5
checkbox input "true"
click at [183, 139] on span "Confirm" at bounding box center [177, 139] width 13 height 5
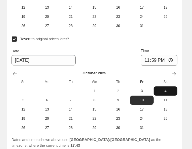
scroll to position [1078, 0]
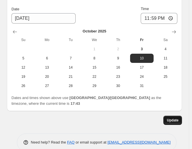
click at [176, 118] on span "Update" at bounding box center [173, 120] width 12 height 5
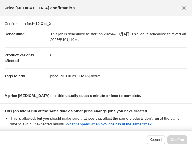
scroll to position [54, 0]
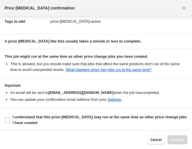
scroll to position [64, 0]
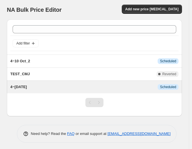
click at [34, 90] on div "4~[DATE] This job is scheduled to start on 2025年10月4日. This job is scheduled to…" at bounding box center [94, 86] width 175 height 13
